Goal: Check status: Check status

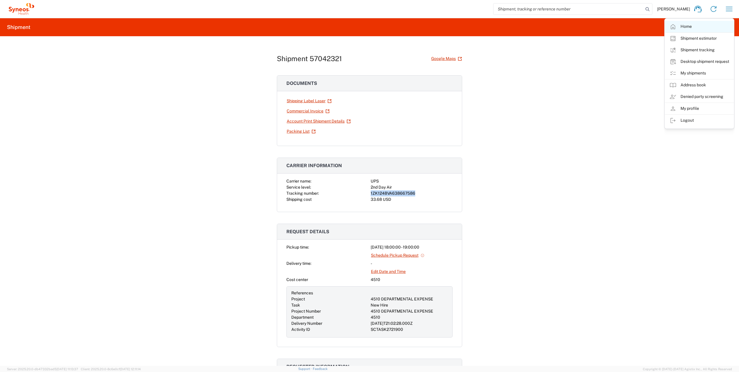
scroll to position [347, 0]
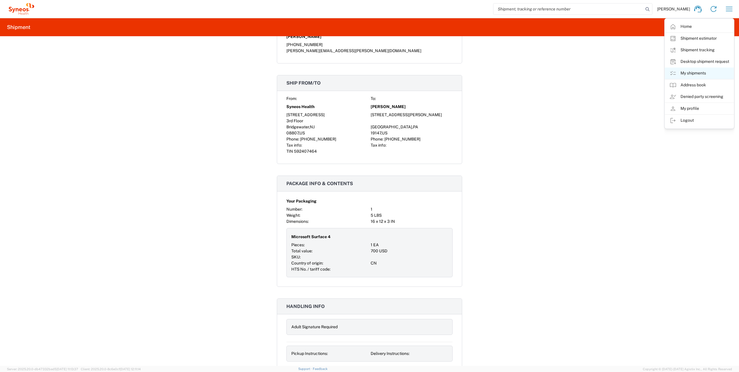
click at [692, 70] on link "My shipments" at bounding box center [698, 73] width 69 height 12
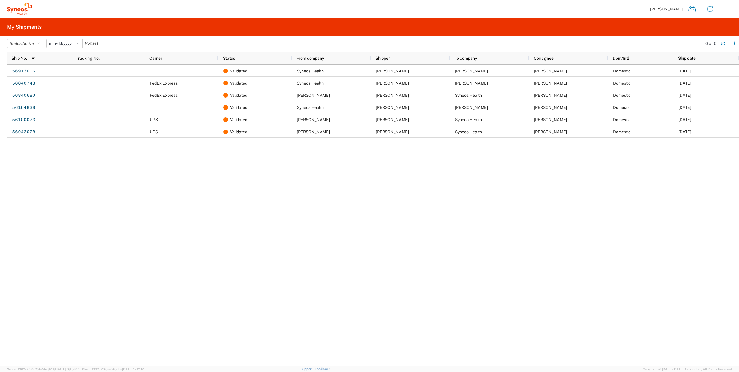
click at [100, 18] on agx-form-header "My Shipments" at bounding box center [369, 27] width 739 height 18
click at [79, 44] on icon at bounding box center [78, 44] width 2 height 2
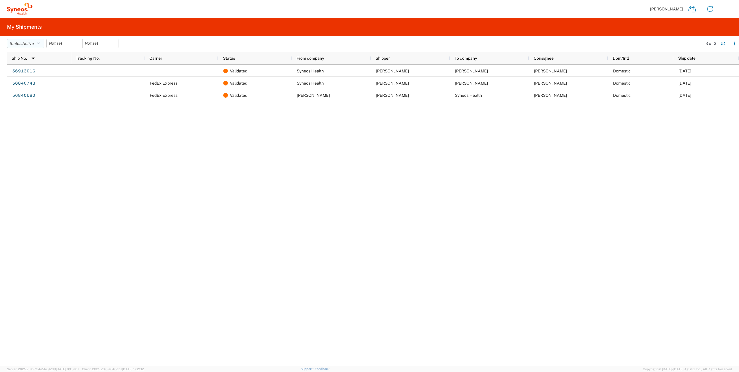
click at [38, 43] on button "Status: Active" at bounding box center [25, 43] width 37 height 9
click at [23, 77] on span "All" at bounding box center [40, 73] width 67 height 9
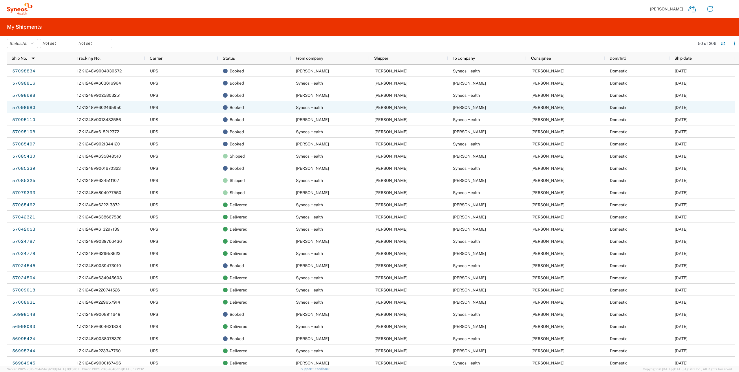
click at [104, 109] on span "1ZK1248VA602465950" at bounding box center [99, 107] width 45 height 5
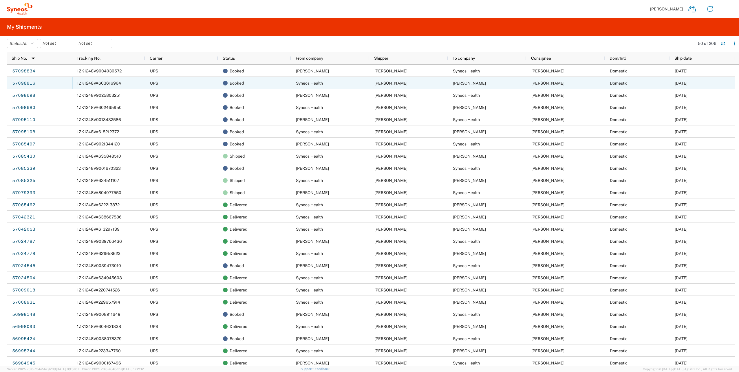
click at [105, 79] on div "1ZK1248VA603616964" at bounding box center [108, 83] width 73 height 12
